Goal: Information Seeking & Learning: Learn about a topic

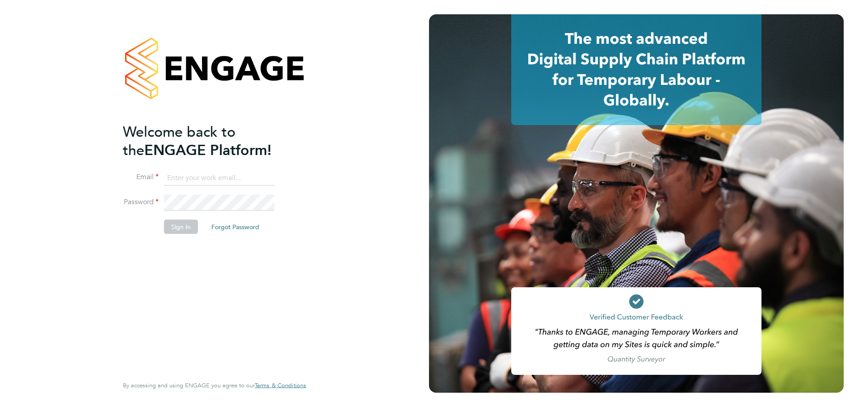
type input "jack.baron@huntereducation.co.uk"
click at [185, 232] on button "Sign In" at bounding box center [181, 226] width 34 height 14
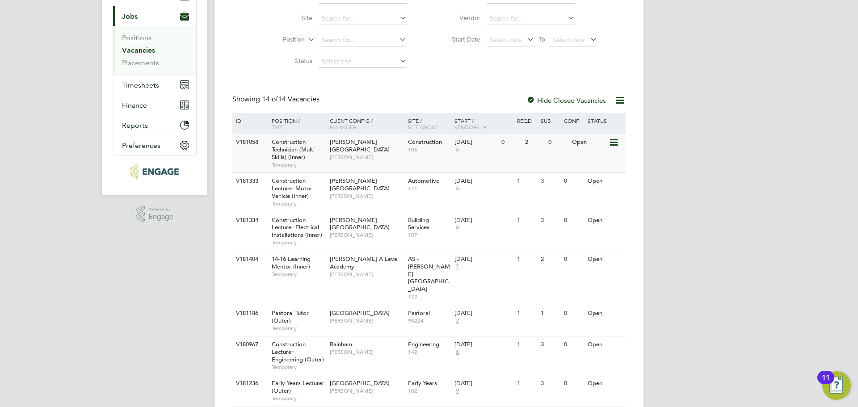
scroll to position [179, 0]
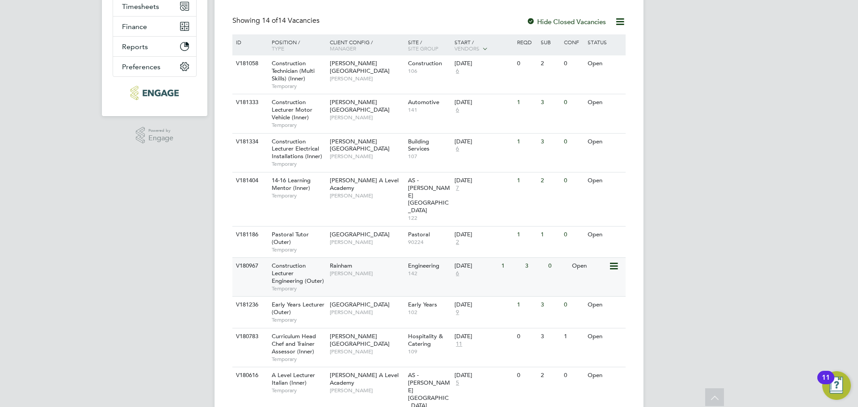
click at [346, 270] on span "[PERSON_NAME]" at bounding box center [367, 273] width 74 height 7
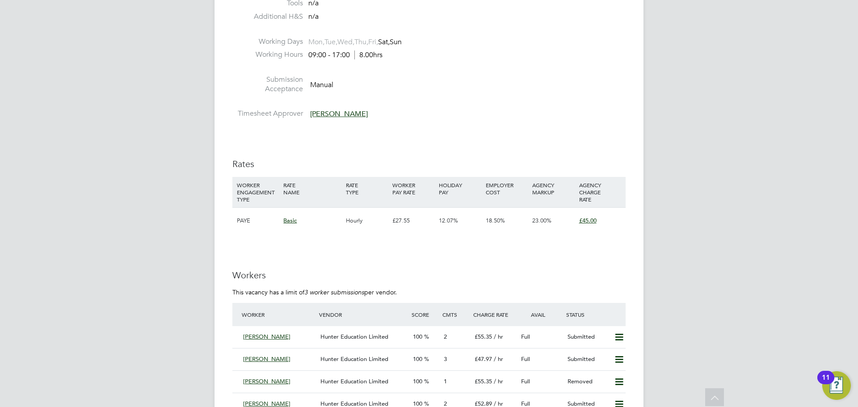
scroll to position [1519, 0]
